Goal: Transaction & Acquisition: Purchase product/service

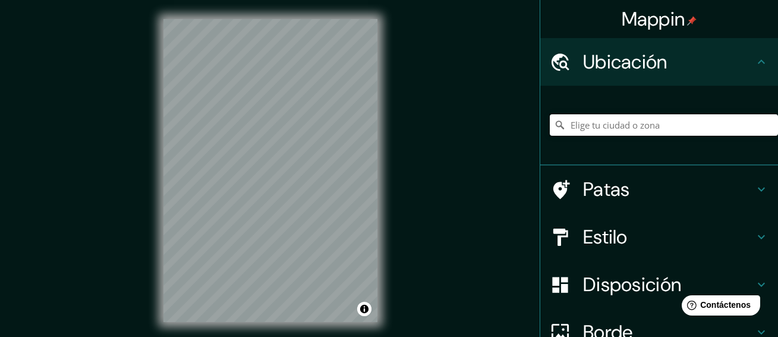
click at [615, 133] on input "Elige tu ciudad o zona" at bounding box center [664, 124] width 228 height 21
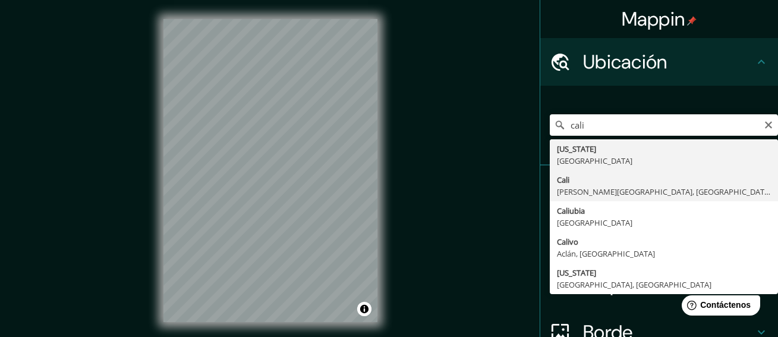
type input "[GEOGRAPHIC_DATA], [PERSON_NAME][GEOGRAPHIC_DATA], [GEOGRAPHIC_DATA]"
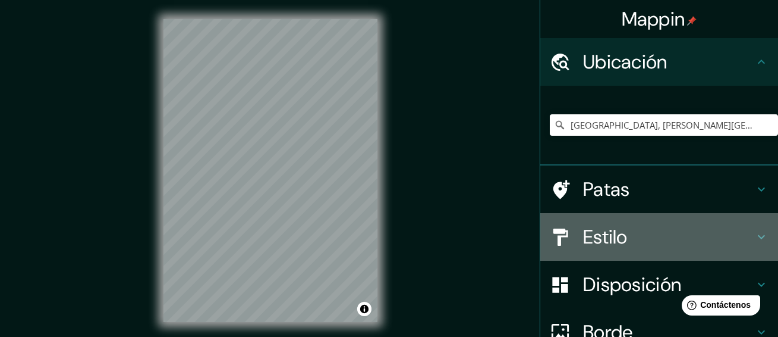
click at [597, 234] on font "Estilo" at bounding box center [605, 236] width 45 height 25
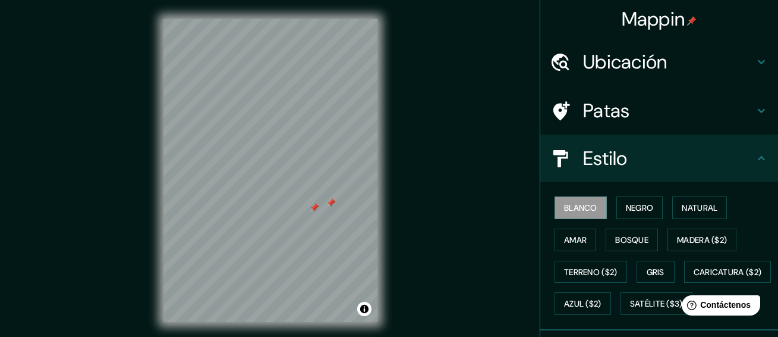
click at [334, 202] on div at bounding box center [331, 203] width 10 height 10
click at [313, 209] on div at bounding box center [315, 208] width 10 height 10
click at [640, 201] on font "Negro" at bounding box center [640, 207] width 28 height 15
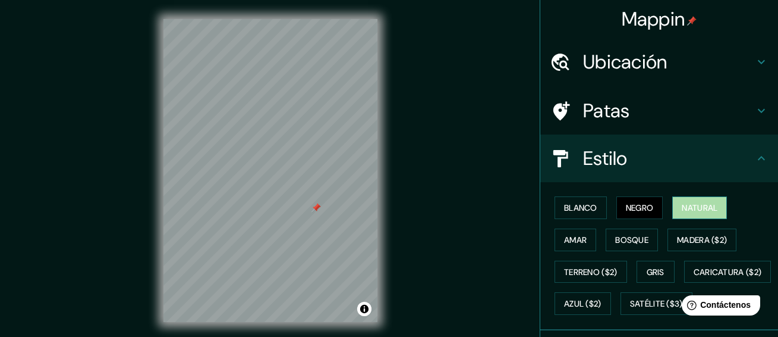
click at [688, 205] on font "Natural" at bounding box center [700, 207] width 36 height 11
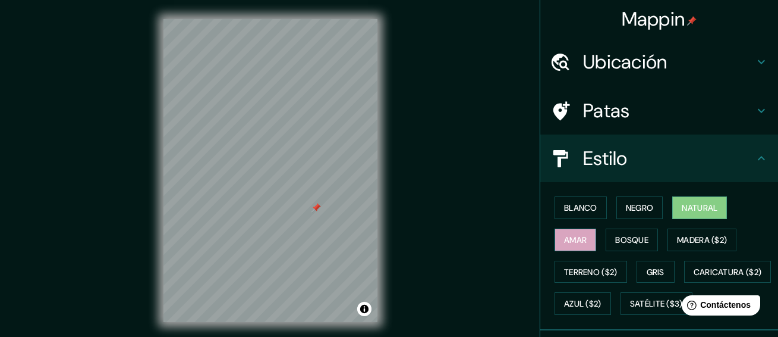
click at [576, 241] on font "Amar" at bounding box center [575, 239] width 23 height 11
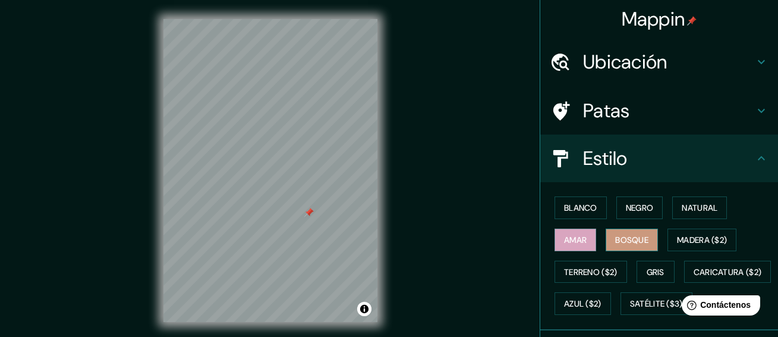
click at [623, 242] on font "Bosque" at bounding box center [631, 239] width 33 height 11
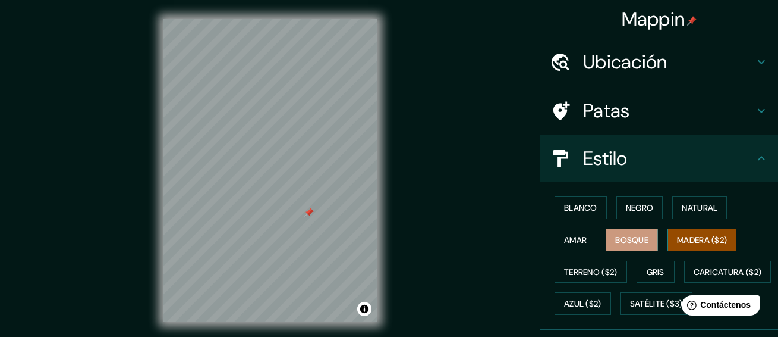
click at [697, 235] on font "Madera ($2)" at bounding box center [702, 239] width 50 height 11
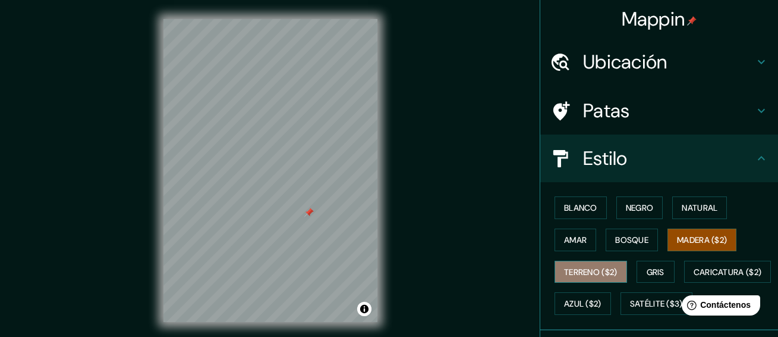
click at [594, 266] on font "Terreno ($2)" at bounding box center [591, 271] width 54 height 11
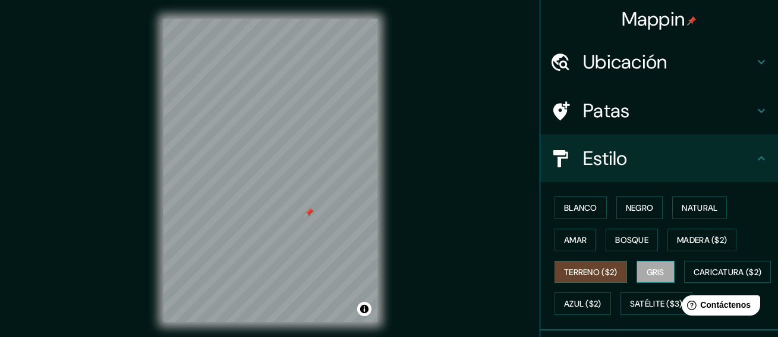
click at [647, 272] on font "Gris" at bounding box center [656, 271] width 18 height 11
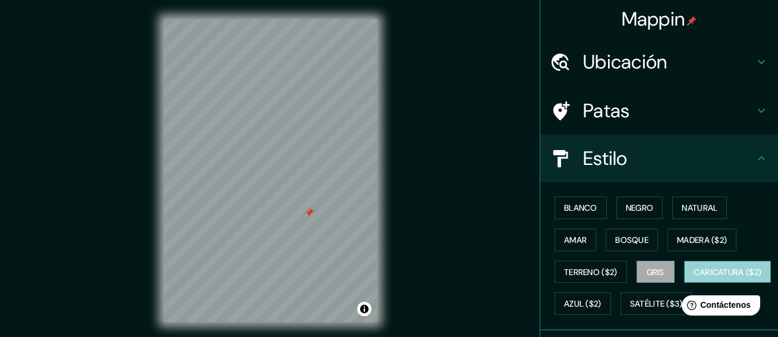
click at [694, 279] on font "Caricatura ($2)" at bounding box center [728, 271] width 68 height 15
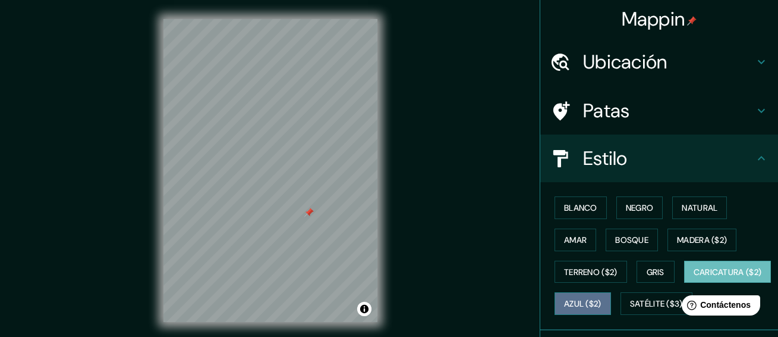
click at [602, 304] on font "Azul ($2)" at bounding box center [582, 304] width 37 height 11
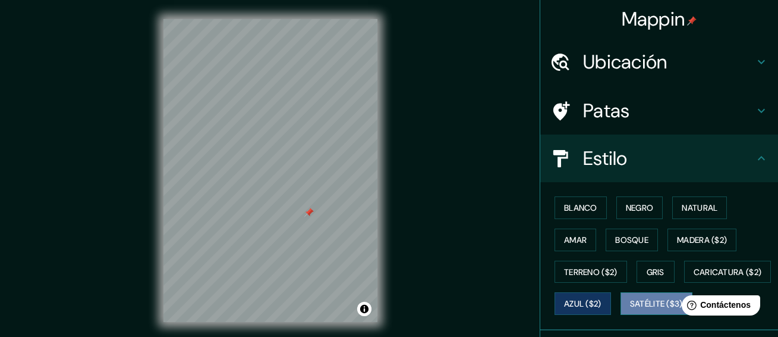
click at [630, 311] on font "Satélite ($3)" at bounding box center [656, 303] width 53 height 15
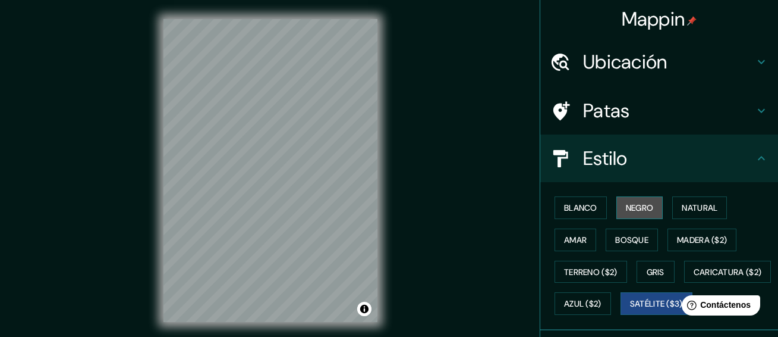
click at [630, 203] on font "Negro" at bounding box center [640, 207] width 28 height 11
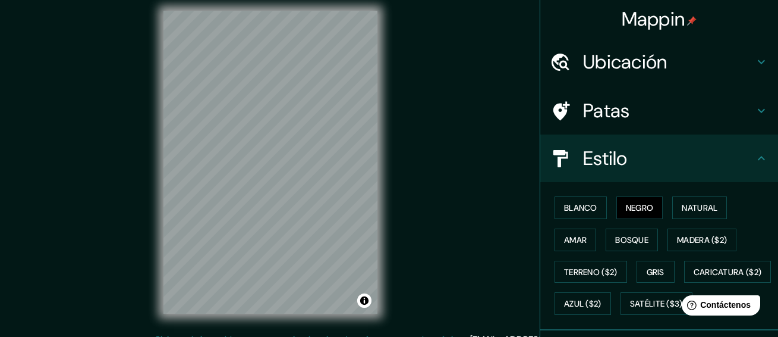
scroll to position [6, 0]
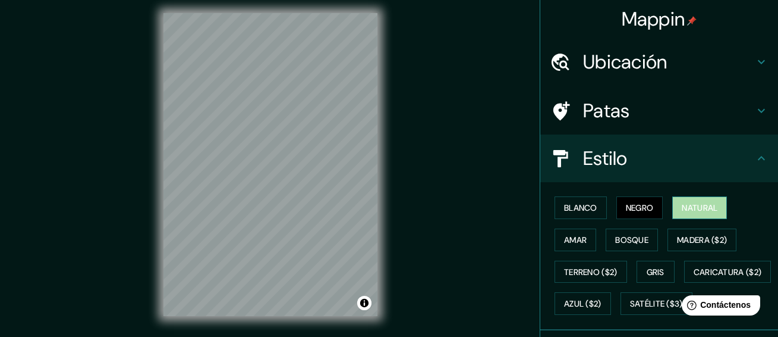
click at [699, 206] on font "Natural" at bounding box center [700, 207] width 36 height 11
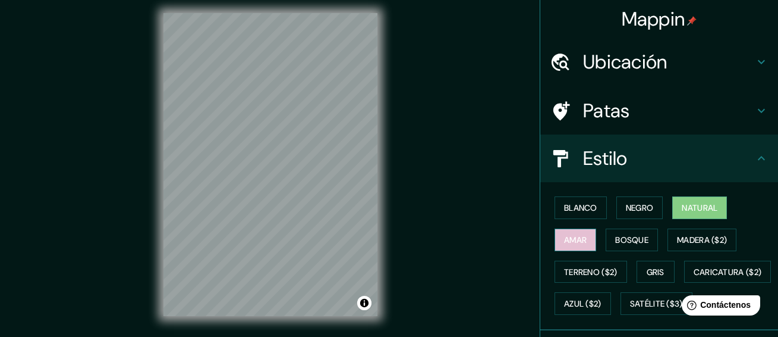
click at [564, 241] on font "Amar" at bounding box center [575, 239] width 23 height 11
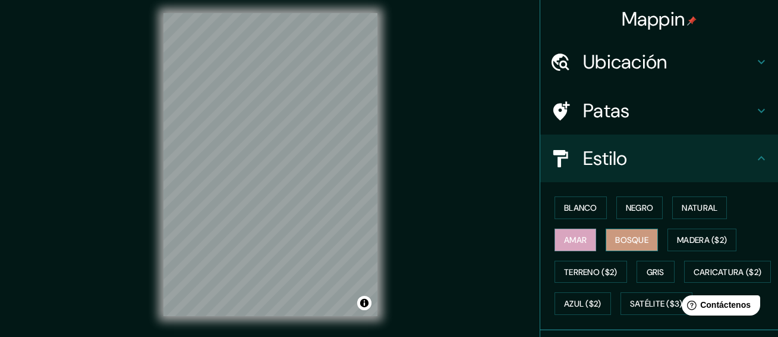
click at [624, 241] on font "Bosque" at bounding box center [631, 239] width 33 height 11
click at [647, 277] on font "Gris" at bounding box center [656, 271] width 18 height 11
click at [573, 236] on font "Amar" at bounding box center [575, 239] width 23 height 11
click at [283, 325] on div "© Mapbox © OpenStreetMap Improve this map" at bounding box center [271, 164] width 252 height 341
click at [294, 13] on div at bounding box center [271, 13] width 214 height 0
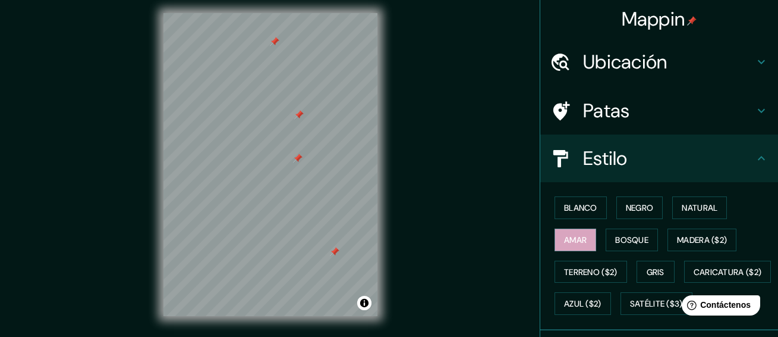
click at [294, 162] on div at bounding box center [298, 158] width 10 height 10
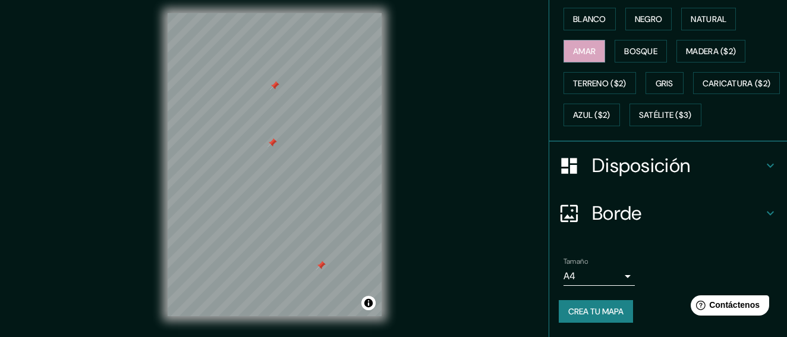
click at [609, 281] on body "Mappin Ubicación Cali, Valle del Cauca, Colombia Patas Estilo Blanco Negro Natu…" at bounding box center [393, 162] width 787 height 337
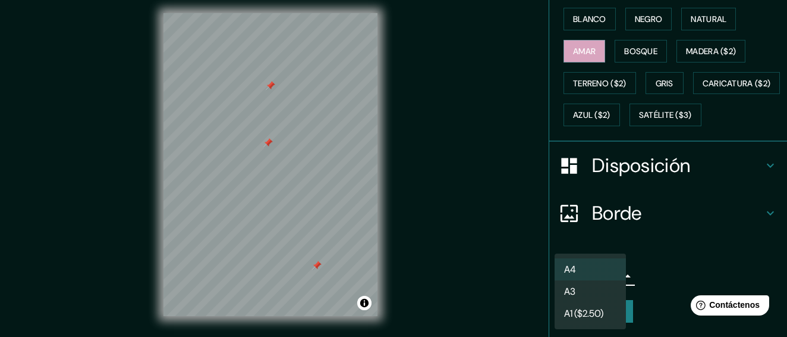
click at [573, 289] on font "A3" at bounding box center [569, 291] width 11 height 12
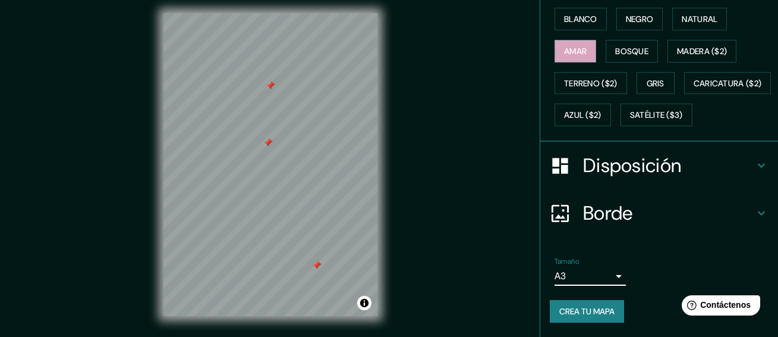
click at [590, 312] on font "Crea tu mapa" at bounding box center [587, 311] width 55 height 11
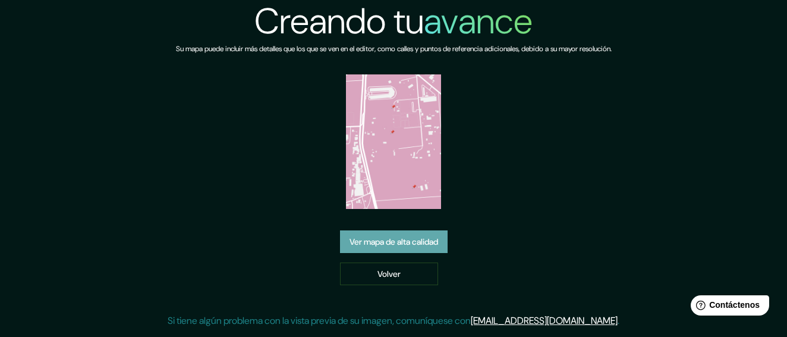
click at [390, 237] on font "Ver mapa de alta calidad" at bounding box center [394, 242] width 89 height 11
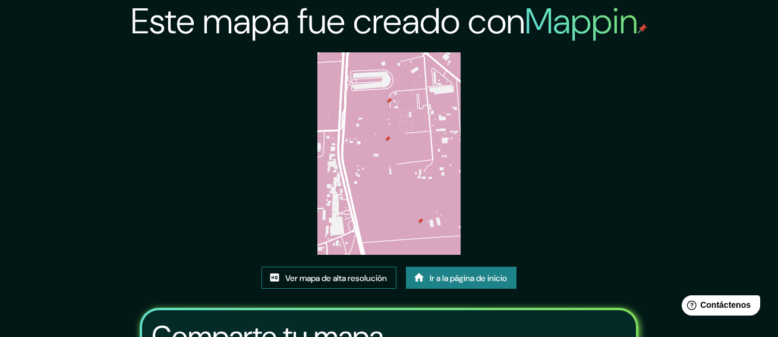
click at [363, 277] on font "Ver mapa de alta resolución" at bounding box center [336, 277] width 102 height 11
click at [472, 278] on font "Ir a la página de inicio" at bounding box center [468, 277] width 77 height 11
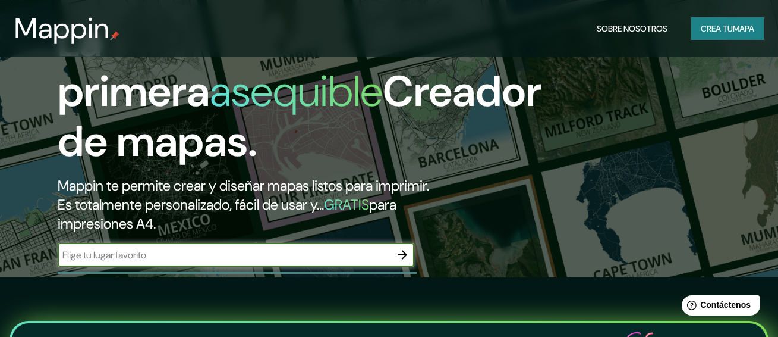
scroll to position [119, 0]
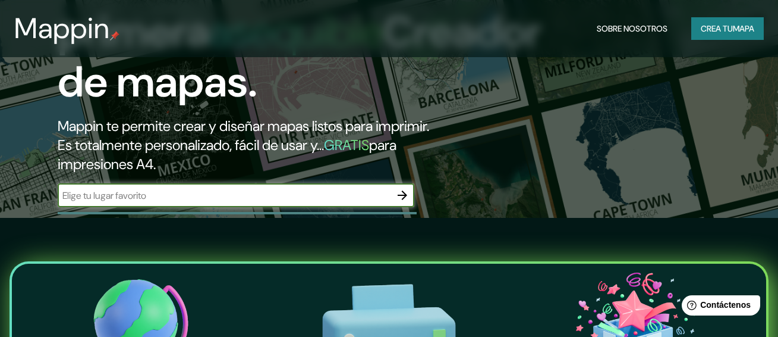
click at [329, 202] on input "text" at bounding box center [224, 196] width 333 height 14
type input "cali [GEOGRAPHIC_DATA]"
click at [402, 200] on icon "button" at bounding box center [403, 195] width 10 height 10
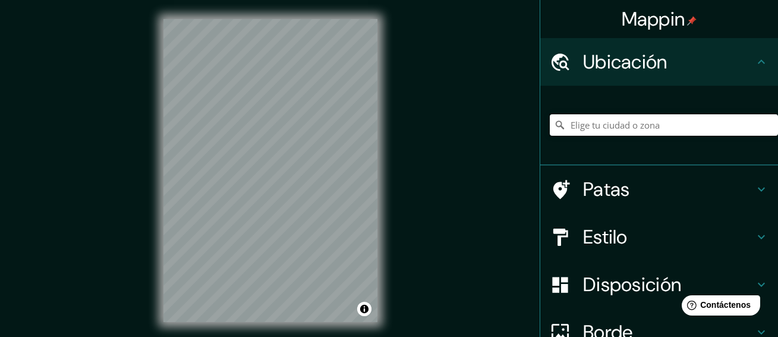
click at [602, 126] on input "Elige tu ciudad o zona" at bounding box center [664, 124] width 228 height 21
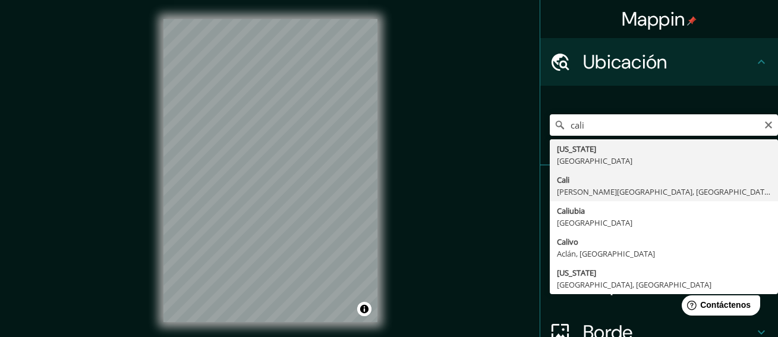
type input "[GEOGRAPHIC_DATA], [PERSON_NAME][GEOGRAPHIC_DATA], [GEOGRAPHIC_DATA]"
